Goal: Navigation & Orientation: Find specific page/section

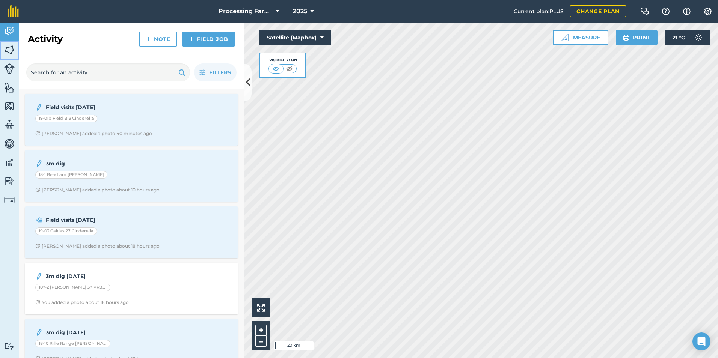
click at [11, 49] on img at bounding box center [9, 49] width 11 height 11
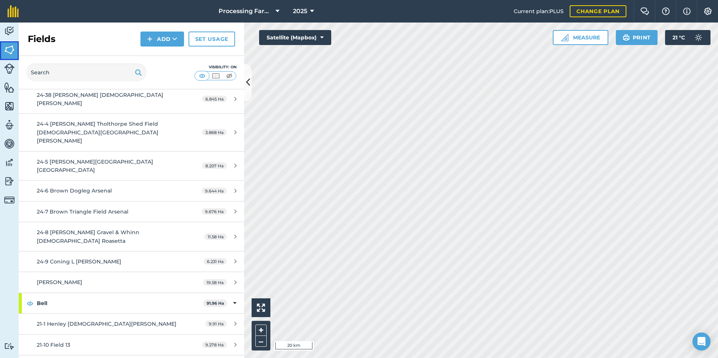
scroll to position [976, 0]
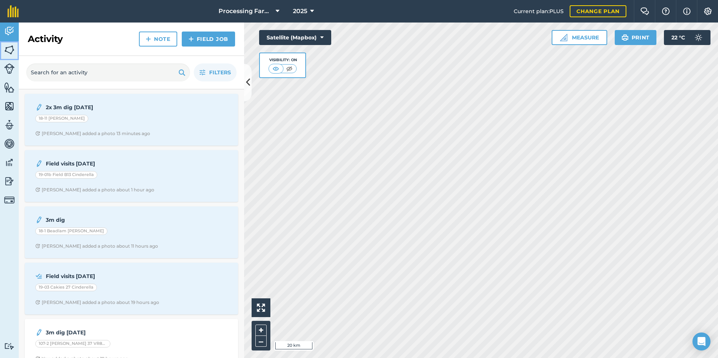
click at [10, 53] on img at bounding box center [9, 49] width 11 height 11
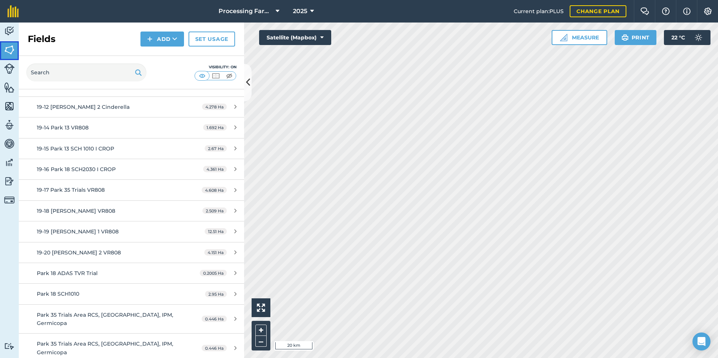
scroll to position [8076, 0]
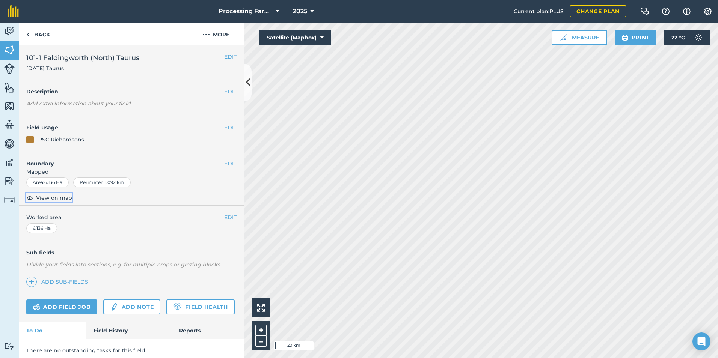
click at [67, 199] on span "View on map" at bounding box center [54, 198] width 36 height 8
